Goal: Navigation & Orientation: Find specific page/section

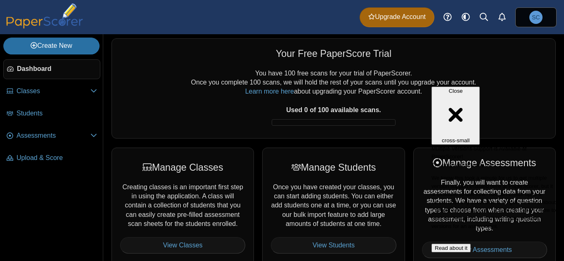
click at [471, 244] on button "Read about it" at bounding box center [451, 248] width 39 height 9
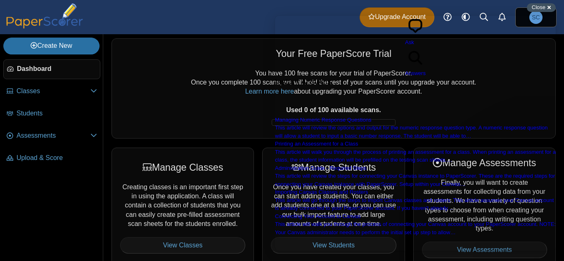
click at [545, 7] on span "Close" at bounding box center [539, 7] width 14 height 6
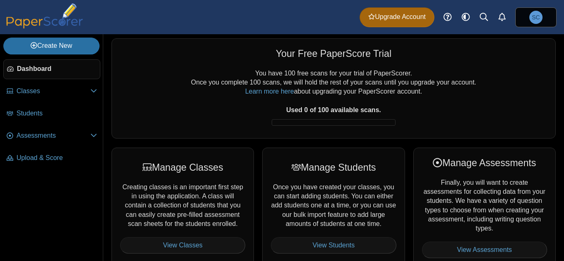
click at [38, 66] on span "Dashboard" at bounding box center [57, 68] width 80 height 9
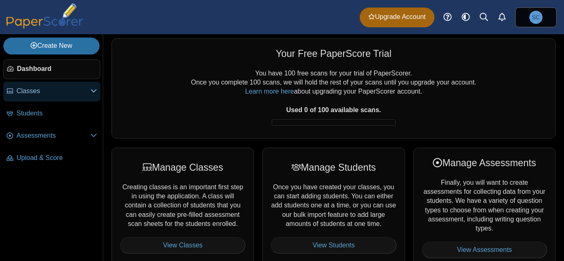
click at [88, 90] on span "Classes" at bounding box center [54, 91] width 74 height 9
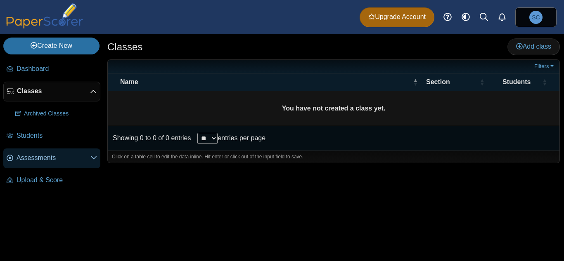
click at [92, 158] on use at bounding box center [94, 158] width 6 height 3
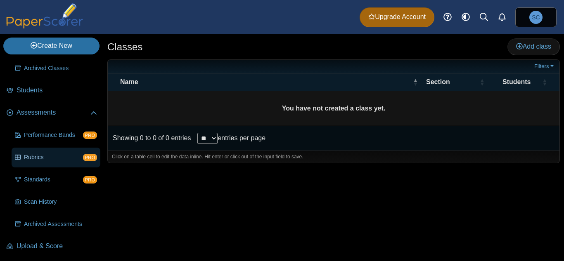
scroll to position [47, 0]
